Goal: Information Seeking & Learning: Find specific fact

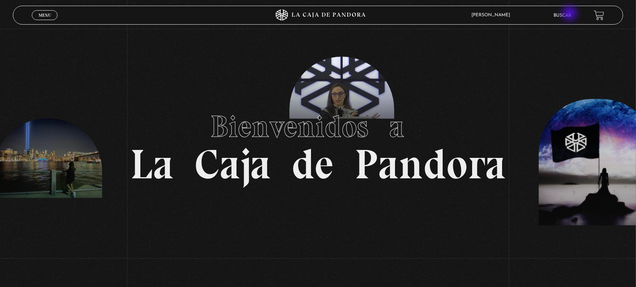
click at [570, 14] on link "Buscar" at bounding box center [562, 15] width 18 height 5
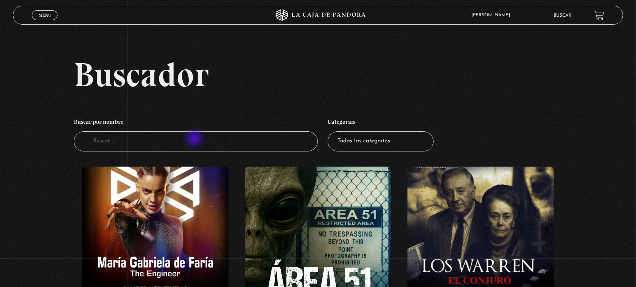
click at [195, 139] on input "Buscador" at bounding box center [196, 141] width 244 height 20
type input "nef"
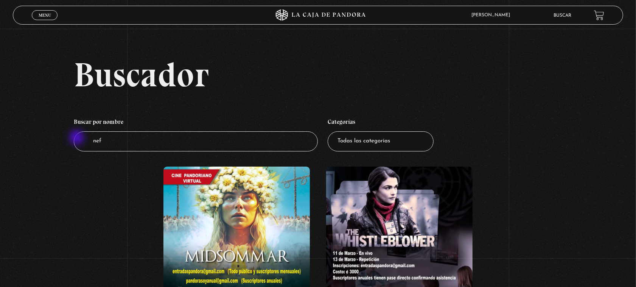
drag, startPoint x: 84, startPoint y: 138, endPoint x: 76, endPoint y: 137, distance: 8.8
click at [76, 138] on input "nef" at bounding box center [196, 141] width 244 height 20
drag, startPoint x: 76, startPoint y: 137, endPoint x: 67, endPoint y: 135, distance: 8.6
click at [73, 135] on div "Buscador Buscar por nombre Buscador nef Categorías Todas las categorías 11:11 H…" at bounding box center [318, 195] width 636 height 276
type input "civnef"
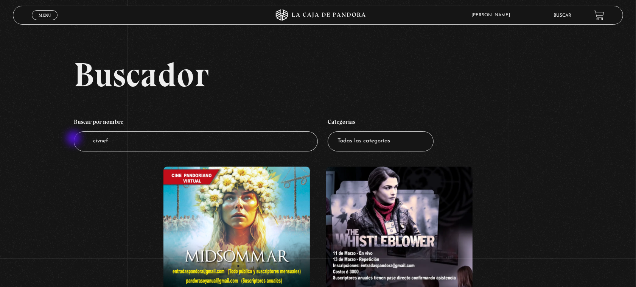
drag, startPoint x: 125, startPoint y: 145, endPoint x: 57, endPoint y: 136, distance: 68.2
click at [63, 137] on div "Buscador Buscar por nombre Buscador civnef Categorías Todas las categorías 11:1…" at bounding box center [318, 195] width 636 height 276
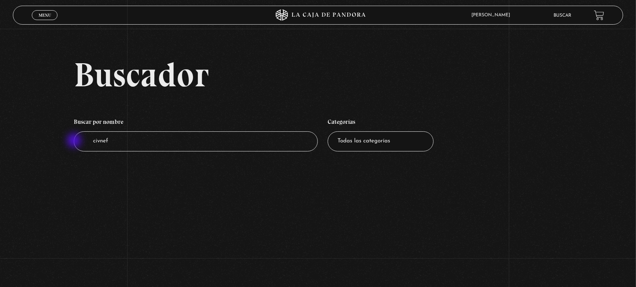
drag, startPoint x: 124, startPoint y: 141, endPoint x: 27, endPoint y: 154, distance: 97.4
click at [47, 149] on div "Buscador Buscar por nombre Buscador civnef Categorías Todas las categorías 11:1…" at bounding box center [318, 111] width 636 height 109
type input "civil"
